Goal: Obtain resource: Download file/media

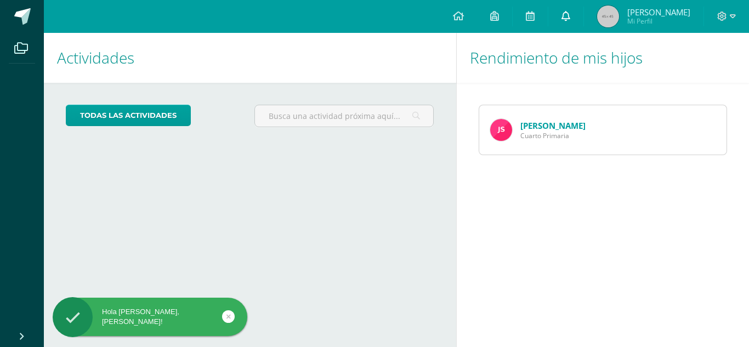
click at [570, 17] on icon at bounding box center [565, 16] width 9 height 10
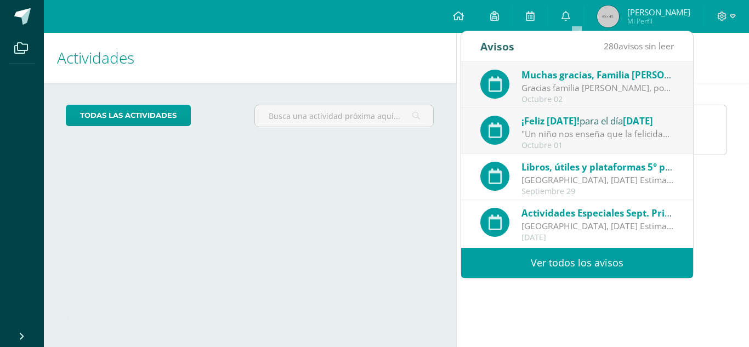
click at [623, 226] on div "[GEOGRAPHIC_DATA], [DATE] Estimados padres de familia de primaria: Con mucho en…" at bounding box center [597, 226] width 152 height 13
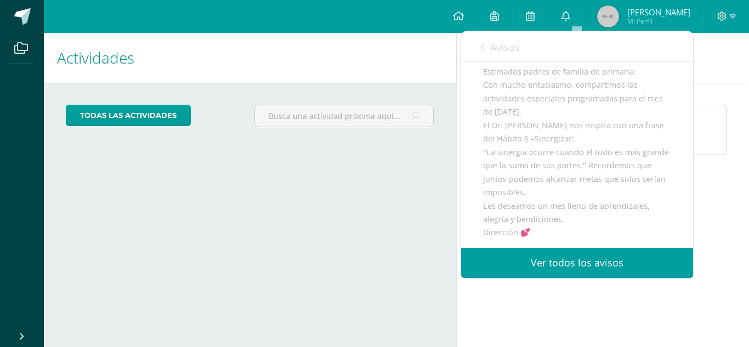
scroll to position [112, 0]
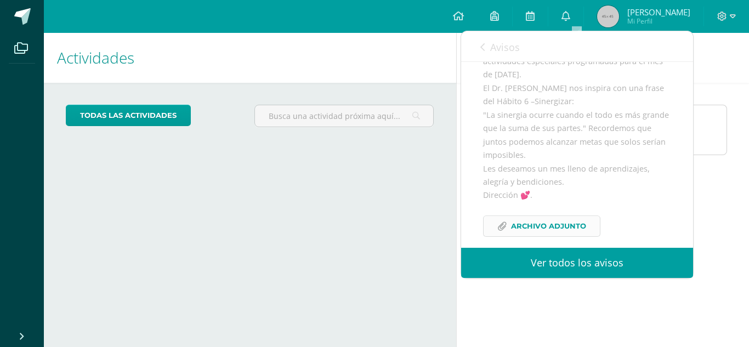
click at [552, 224] on span "Archivo Adjunto" at bounding box center [548, 226] width 75 height 20
click at [570, 14] on icon at bounding box center [565, 16] width 9 height 10
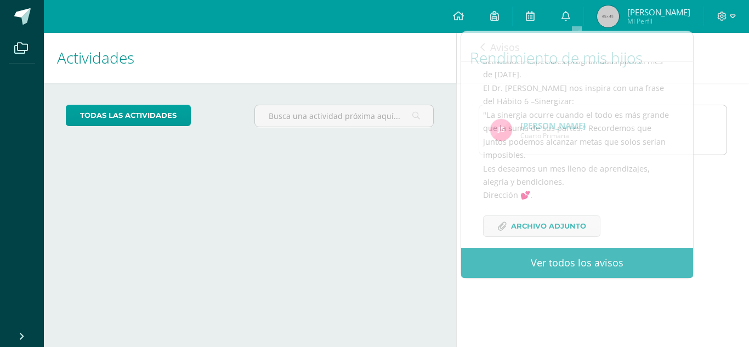
click at [639, 325] on div "Rendimiento de mis hijos [PERSON_NAME] Cuarto Primaria" at bounding box center [605, 190] width 298 height 314
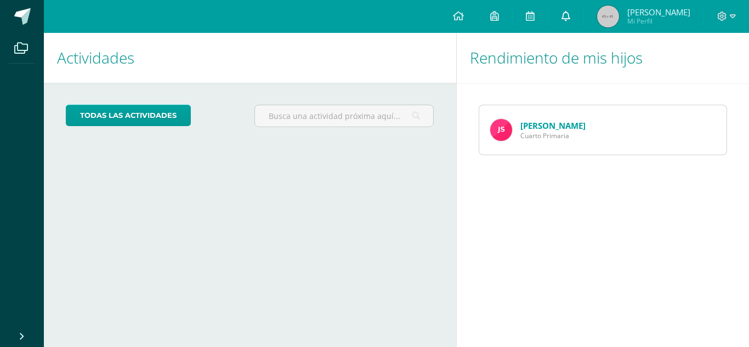
click at [570, 21] on span at bounding box center [565, 16] width 9 height 12
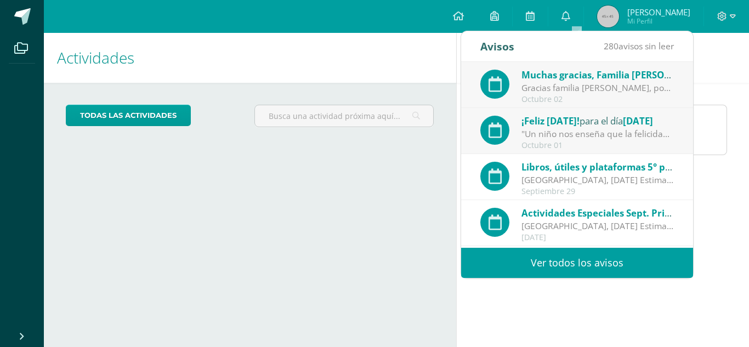
click at [580, 183] on div "[GEOGRAPHIC_DATA], [DATE] Estimadas familias [PERSON_NAME] primaria 2026: A con…" at bounding box center [597, 180] width 152 height 13
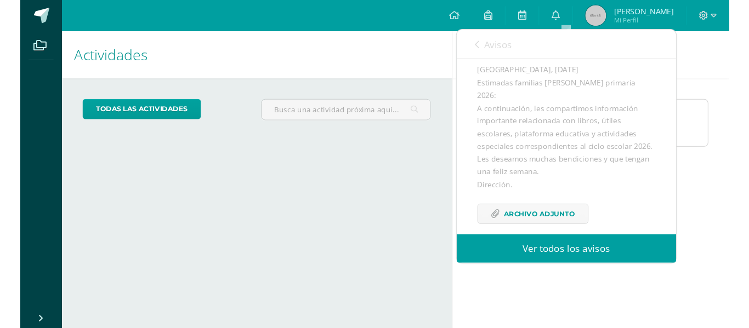
scroll to position [59, 0]
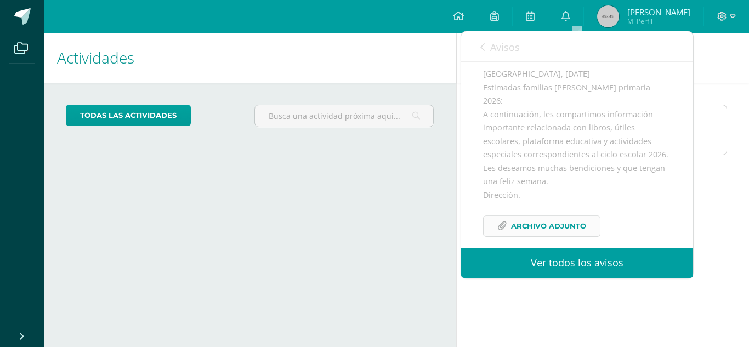
click at [549, 234] on span "Archivo Adjunto" at bounding box center [548, 226] width 75 height 20
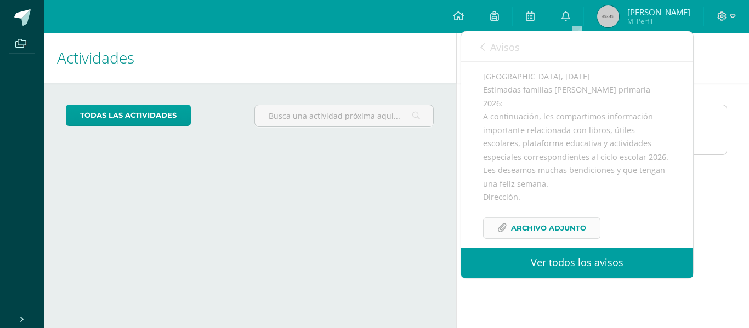
scroll to position [61, 0]
